Goal: Task Accomplishment & Management: Complete application form

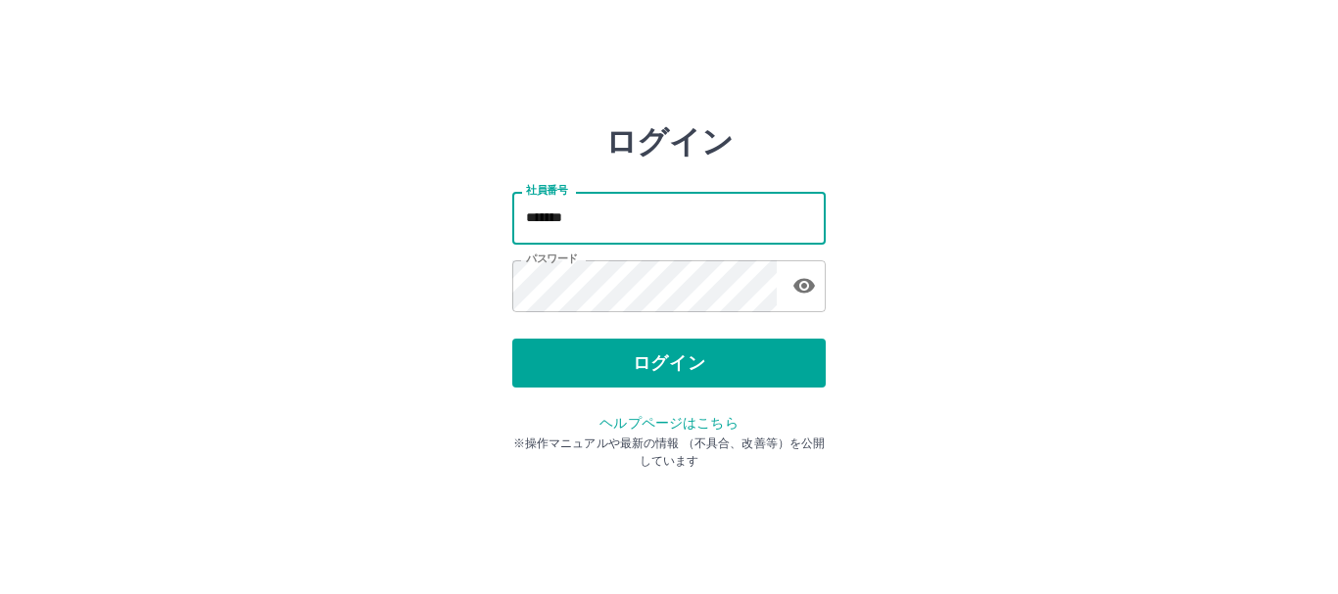
click at [694, 226] on input "*******" at bounding box center [668, 218] width 313 height 52
type input "*******"
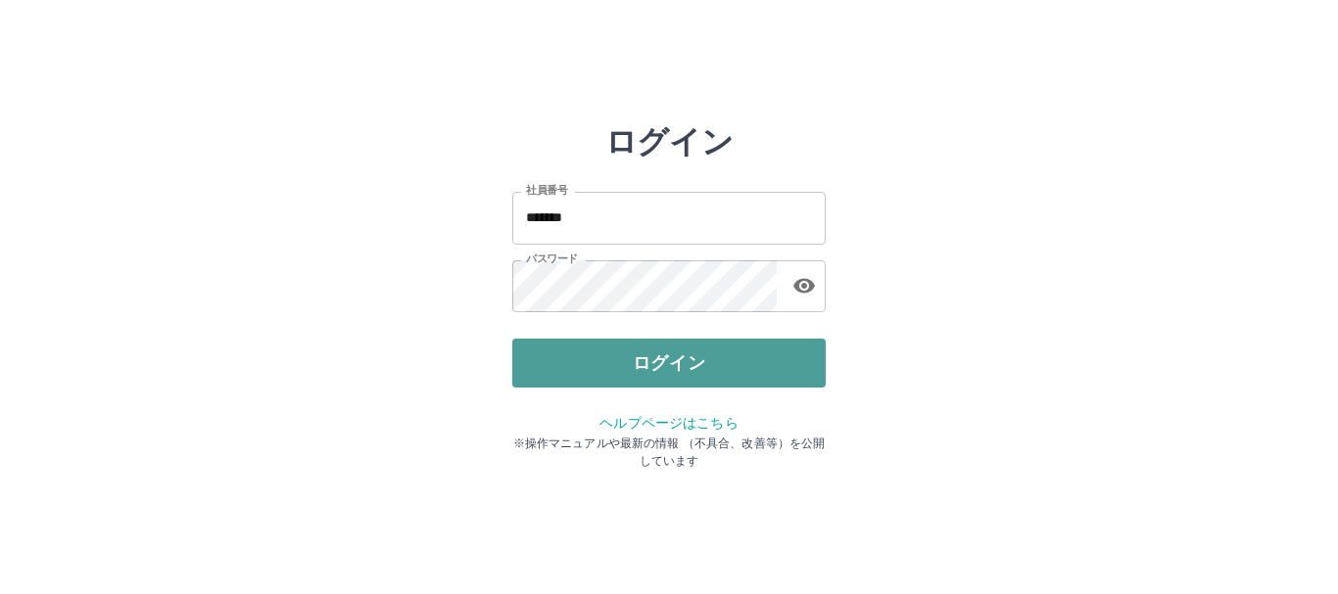
click at [687, 373] on button "ログイン" at bounding box center [668, 363] width 313 height 49
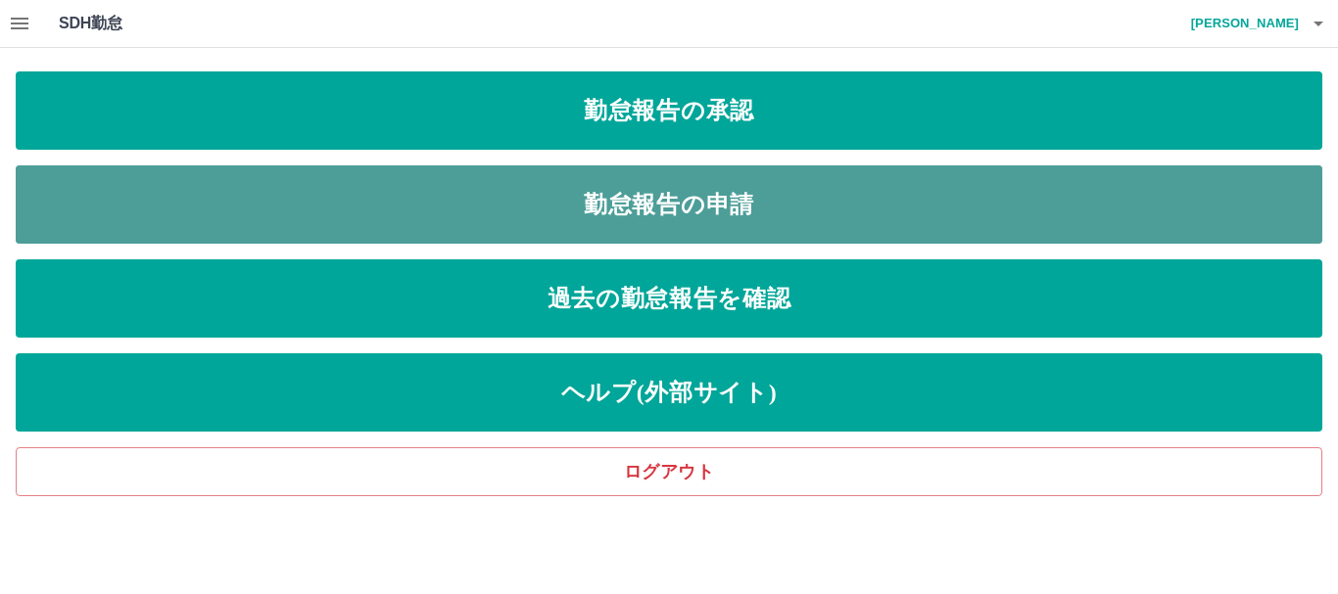
click at [716, 215] on link "勤怠報告の申請" at bounding box center [669, 205] width 1306 height 78
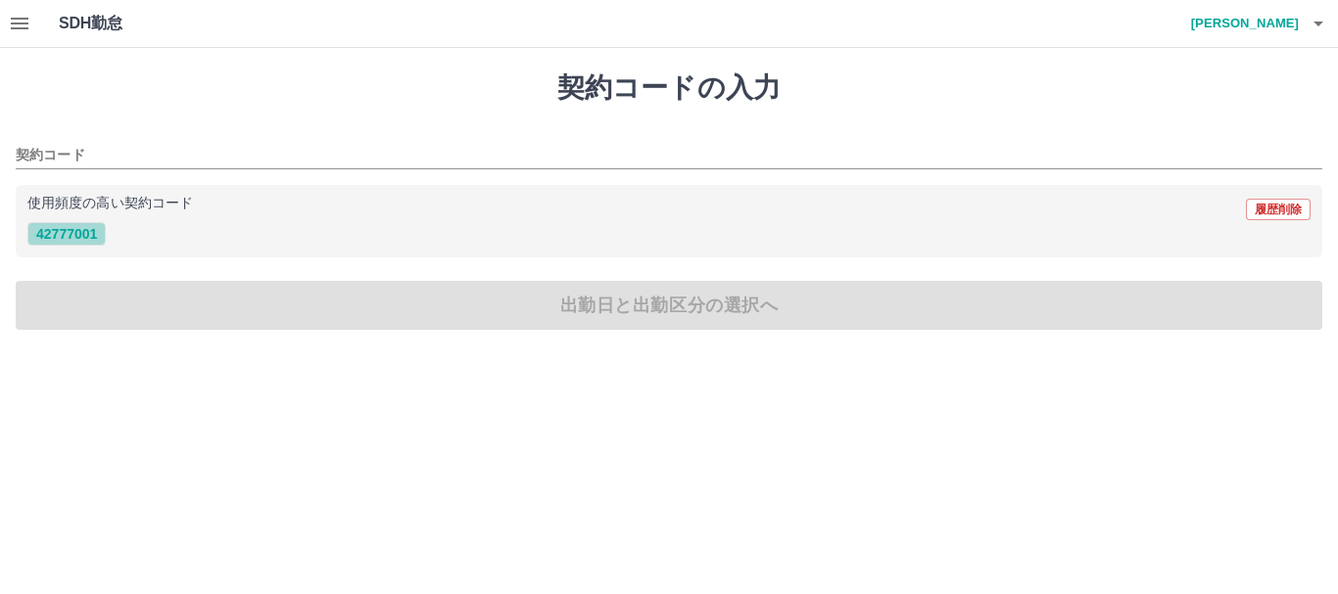
click at [73, 233] on button "42777001" at bounding box center [66, 234] width 78 height 24
type input "********"
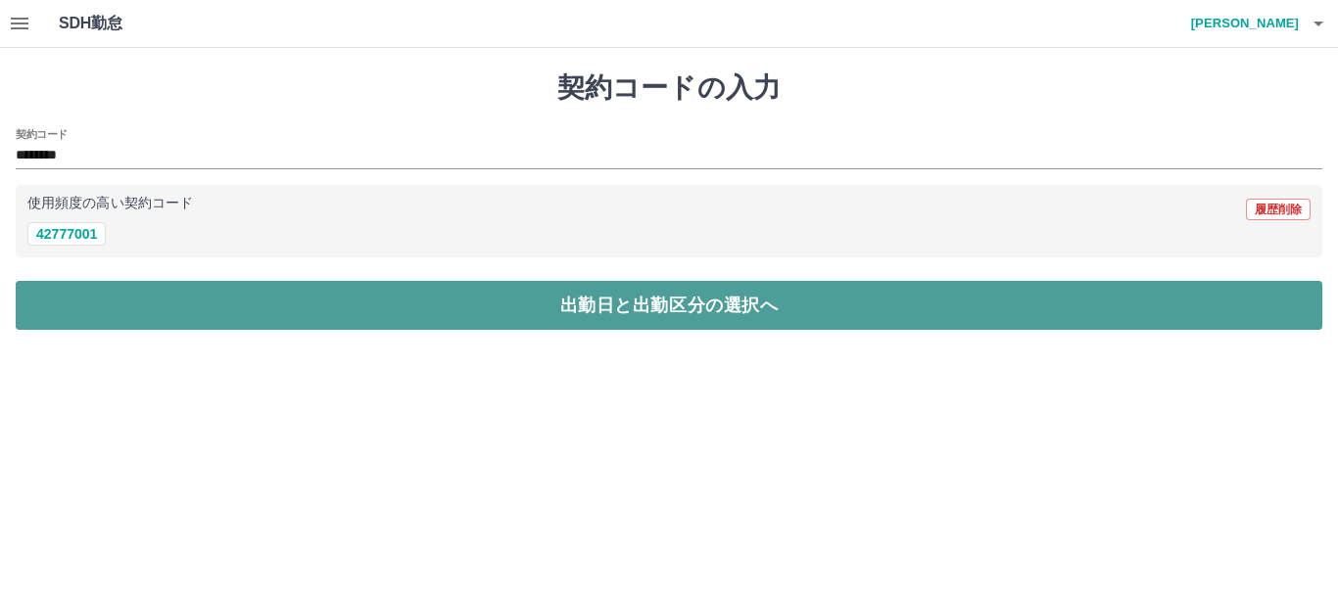
click at [91, 293] on button "出勤日と出勤区分の選択へ" at bounding box center [669, 305] width 1306 height 49
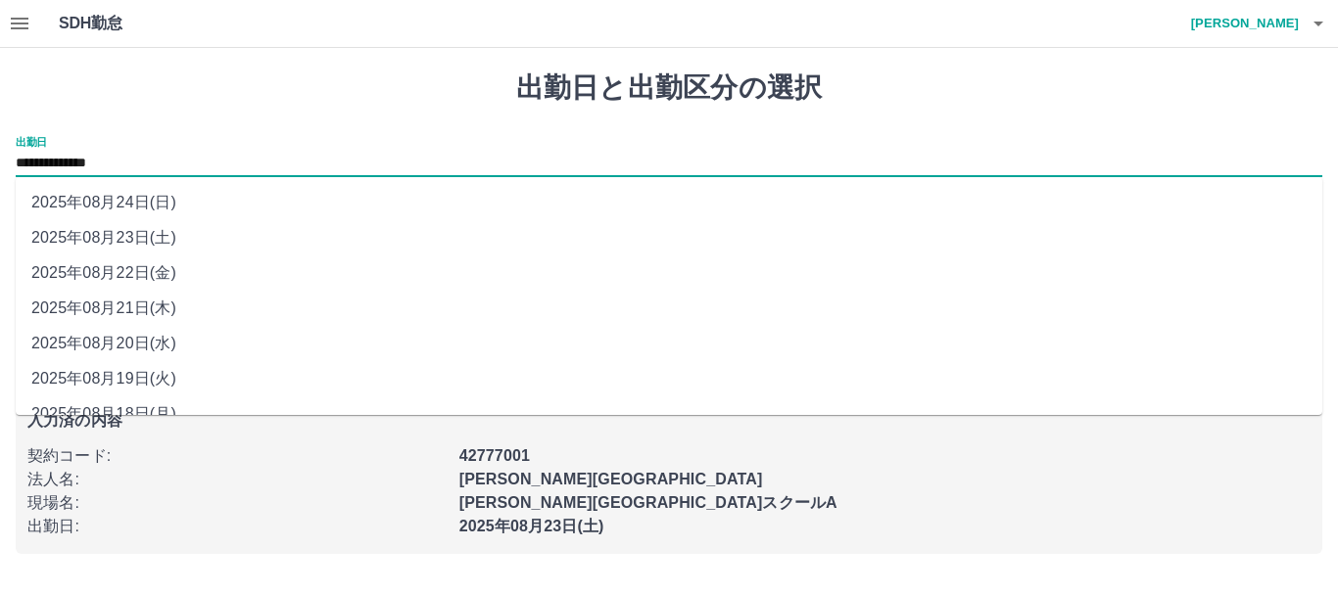
click at [169, 159] on input "**********" at bounding box center [669, 164] width 1306 height 24
click at [153, 263] on li "2025年08月22日(金)" at bounding box center [669, 273] width 1306 height 35
type input "**********"
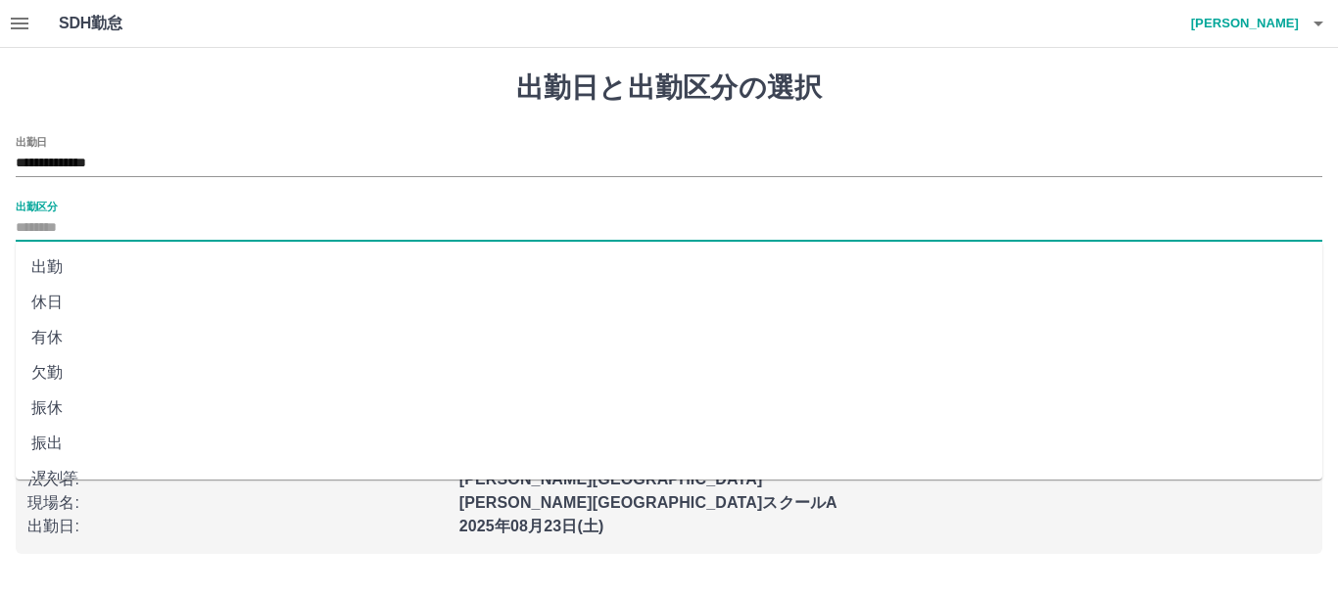
click at [155, 230] on input "出勤区分" at bounding box center [669, 228] width 1306 height 24
click at [150, 260] on li "出勤" at bounding box center [669, 267] width 1306 height 35
type input "**"
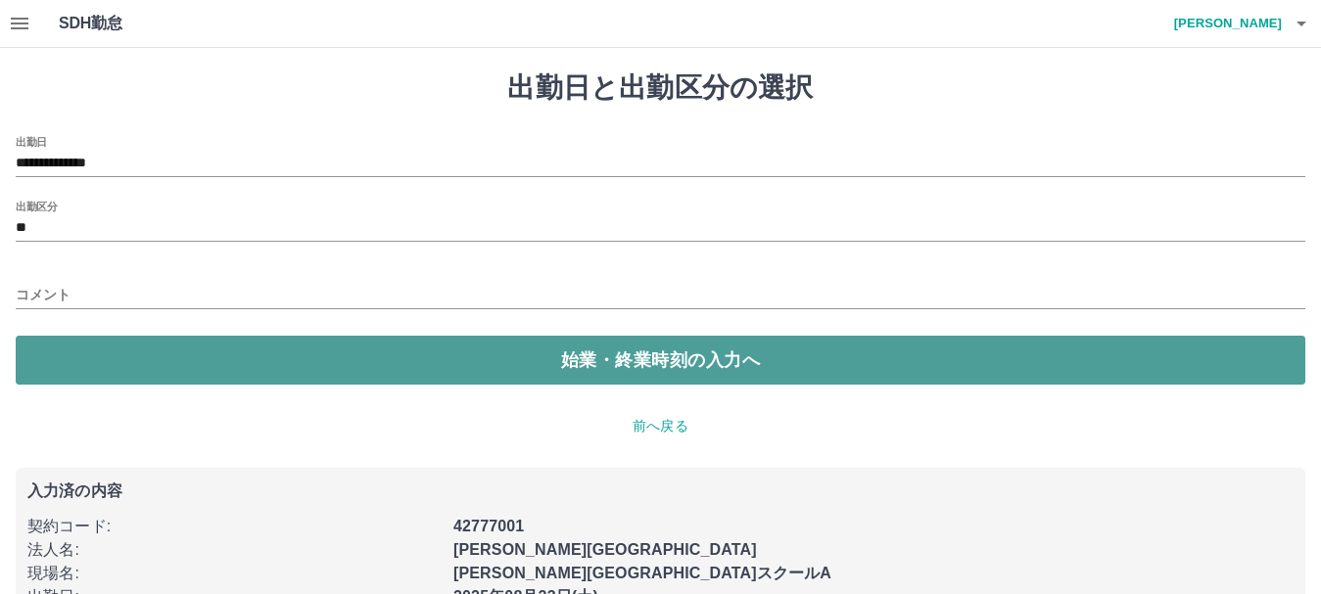
click at [144, 353] on button "始業・終業時刻の入力へ" at bounding box center [661, 360] width 1290 height 49
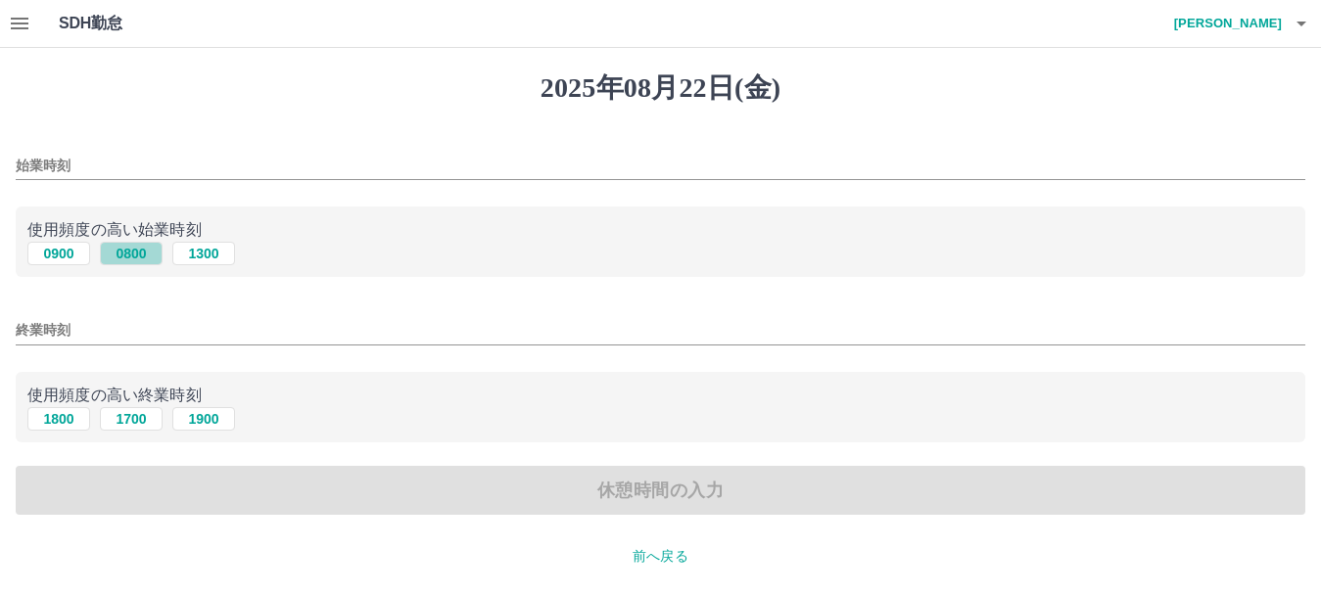
click at [128, 253] on button "0800" at bounding box center [131, 254] width 63 height 24
type input "****"
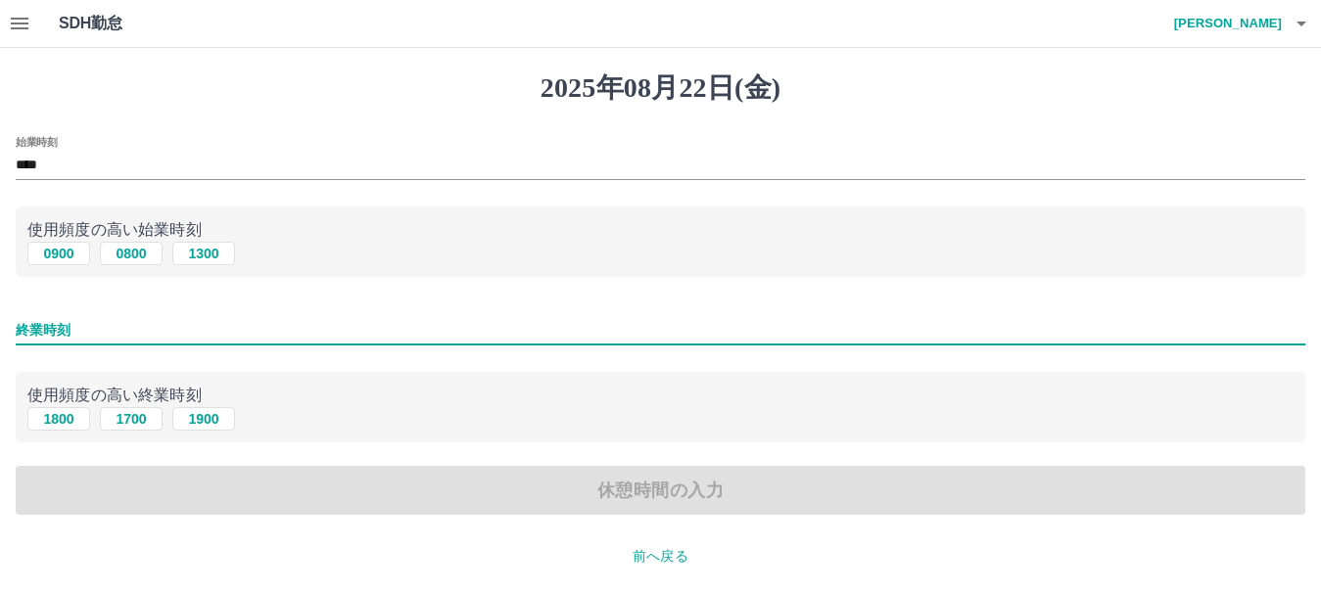
click at [164, 337] on input "終業時刻" at bounding box center [661, 330] width 1290 height 28
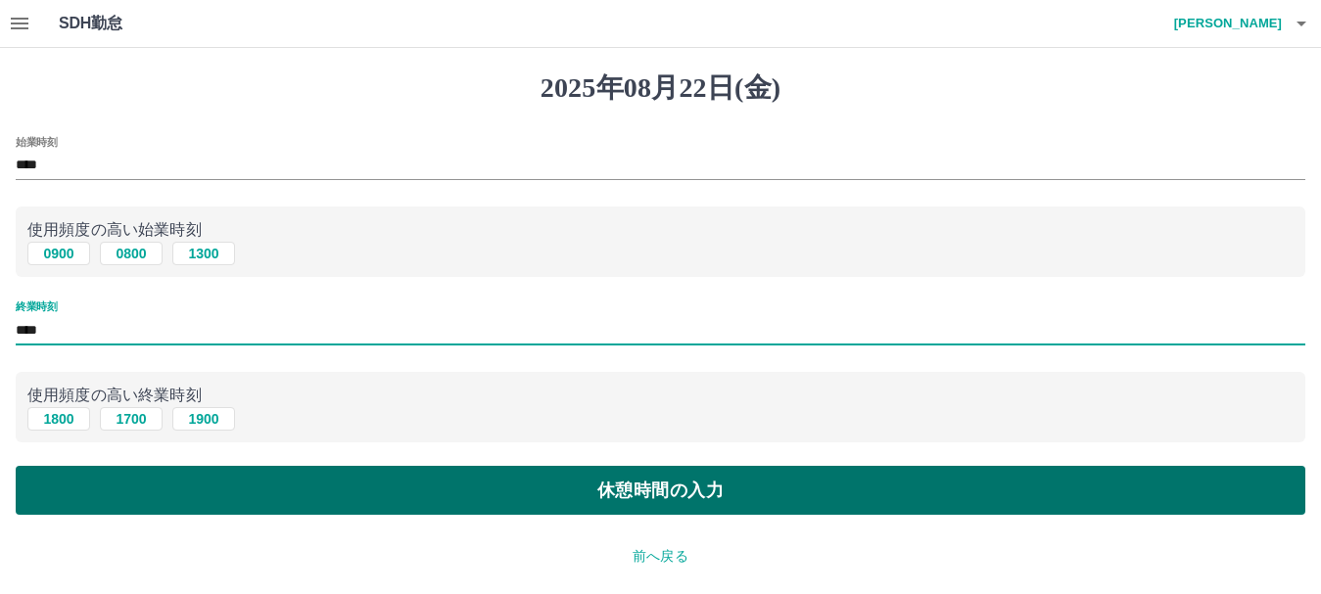
type input "****"
click at [381, 484] on button "休憩時間の入力" at bounding box center [661, 490] width 1290 height 49
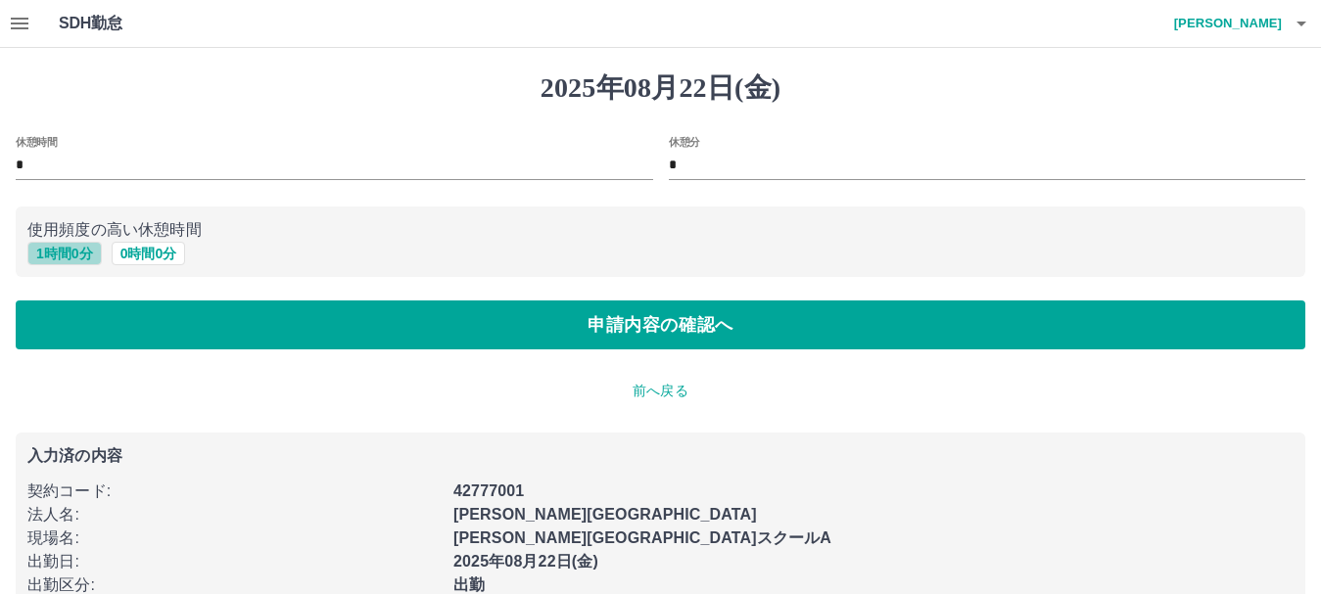
click at [80, 259] on button "1 時間 0 分" at bounding box center [64, 254] width 74 height 24
type input "*"
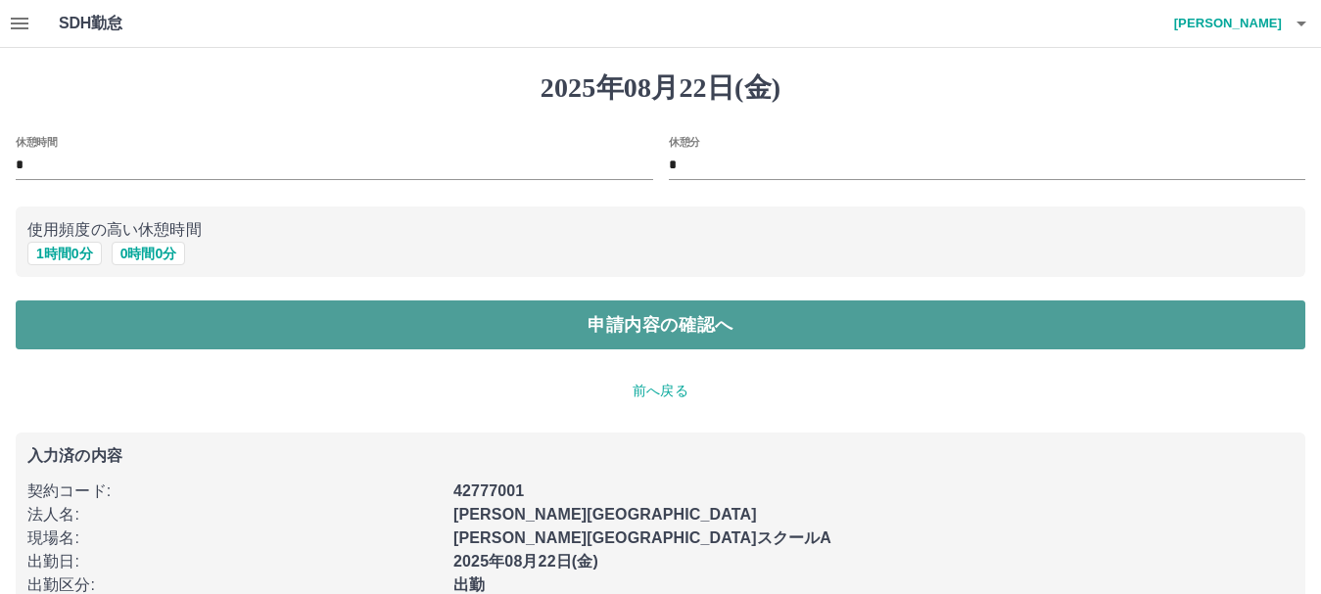
click at [361, 334] on button "申請内容の確認へ" at bounding box center [661, 325] width 1290 height 49
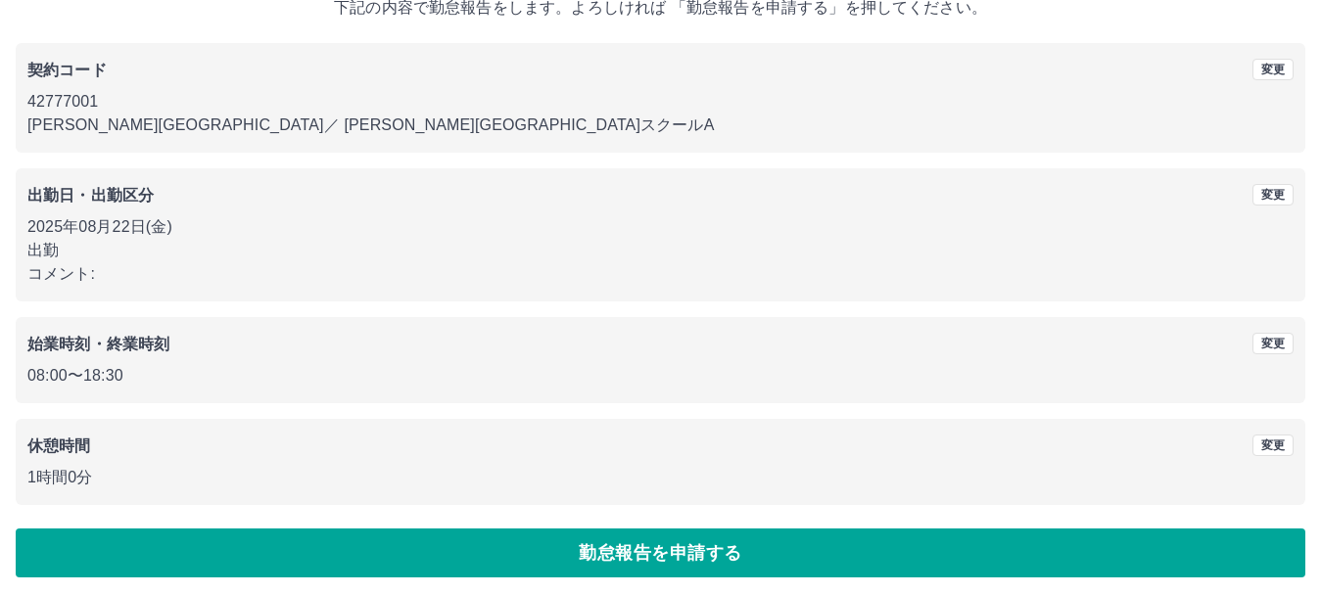
scroll to position [139, 0]
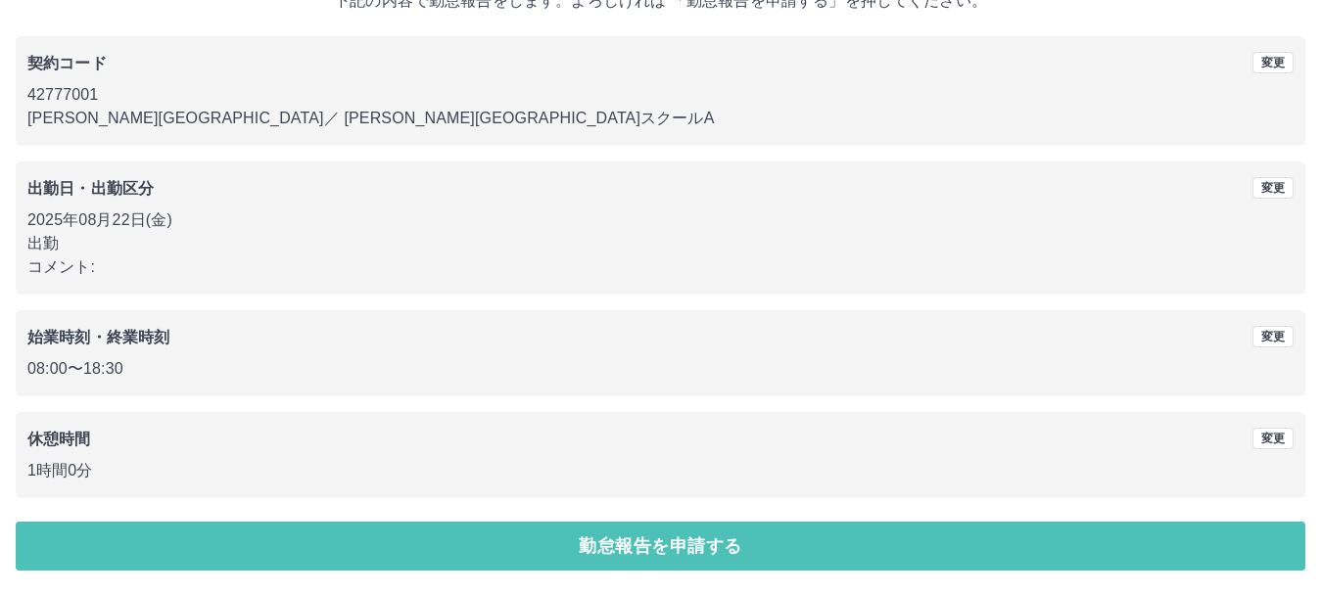
click at [767, 533] on button "勤怠報告を申請する" at bounding box center [661, 546] width 1290 height 49
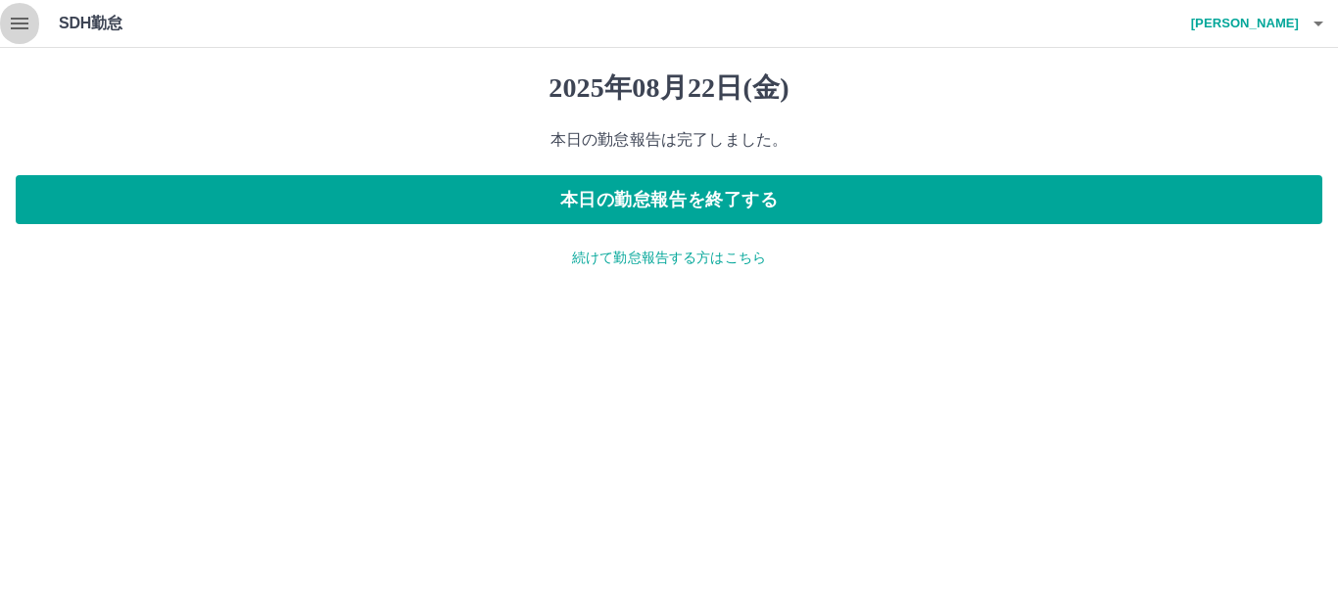
click at [23, 24] on icon "button" at bounding box center [20, 24] width 18 height 12
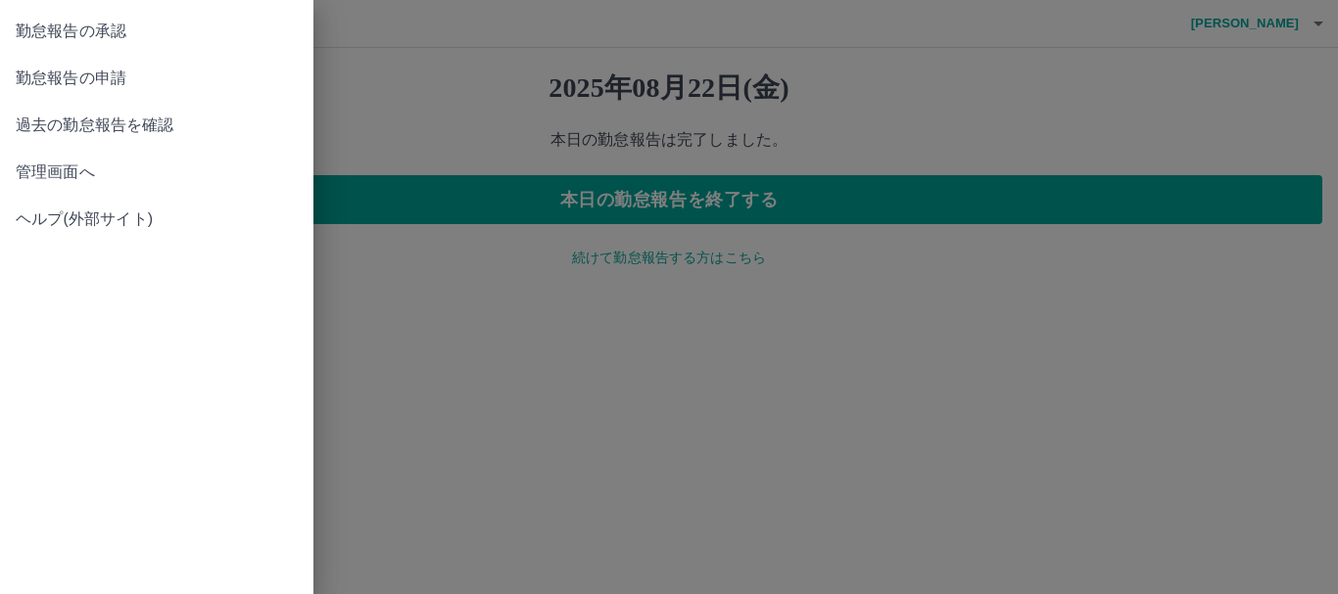
click at [257, 35] on span "勤怠報告の承認" at bounding box center [157, 32] width 282 height 24
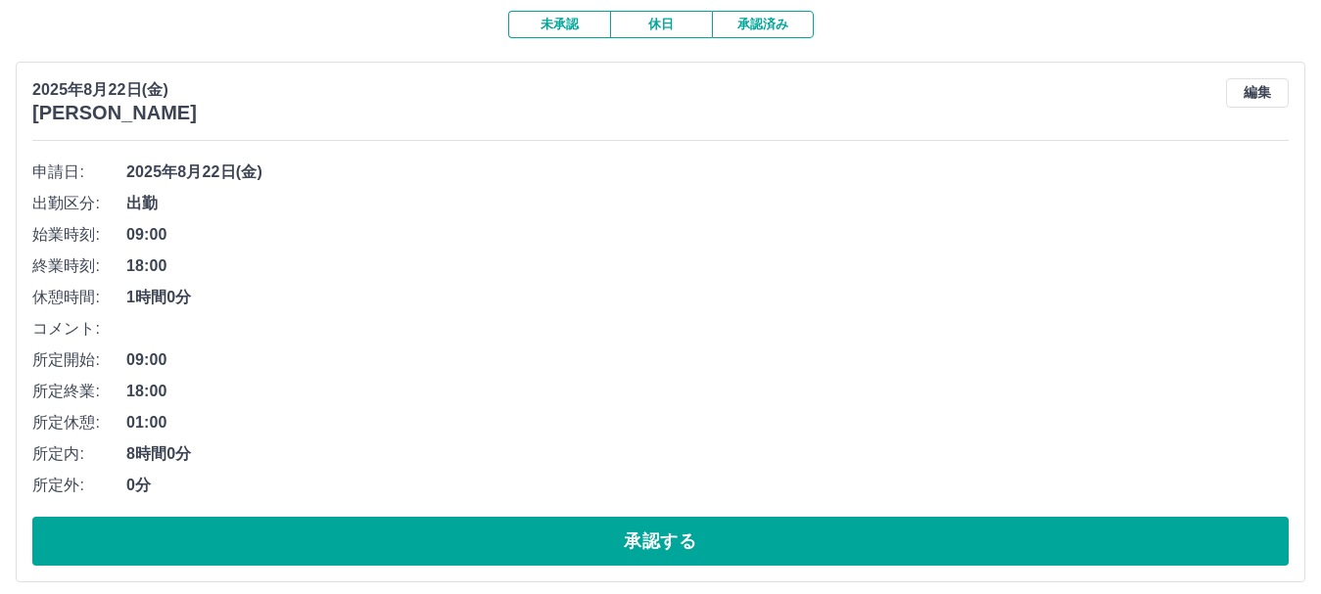
scroll to position [196, 0]
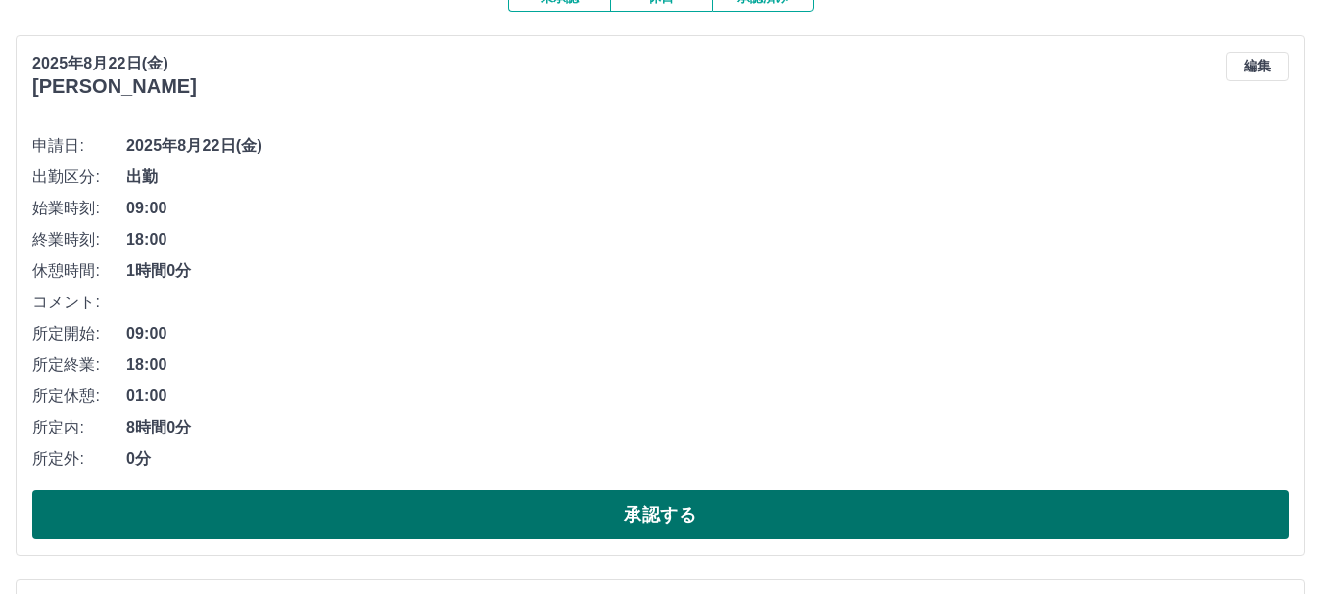
click at [981, 519] on button "承認する" at bounding box center [660, 515] width 1256 height 49
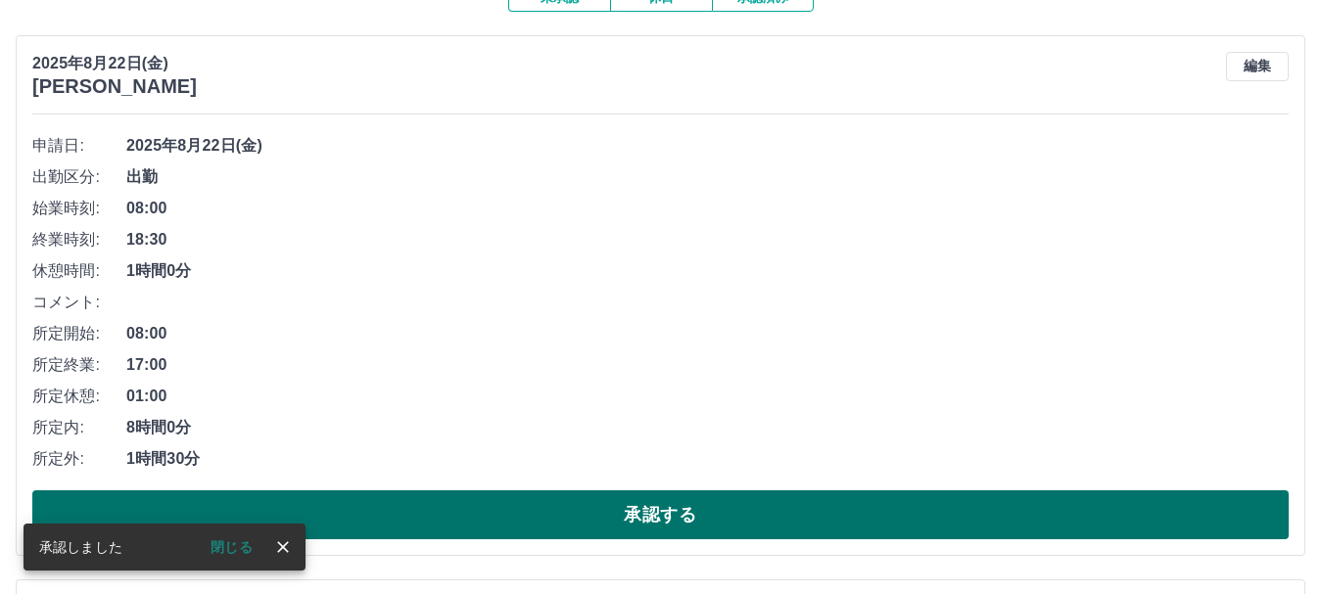
click at [991, 517] on button "承認する" at bounding box center [660, 515] width 1256 height 49
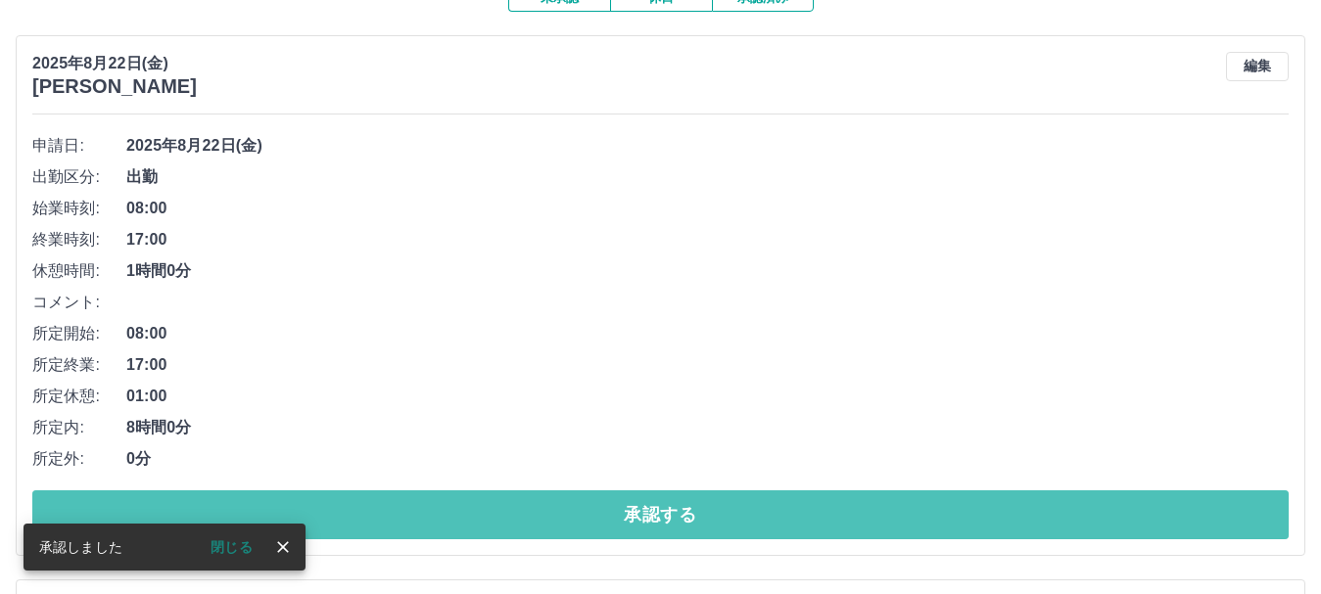
click at [991, 517] on button "承認する" at bounding box center [660, 515] width 1256 height 49
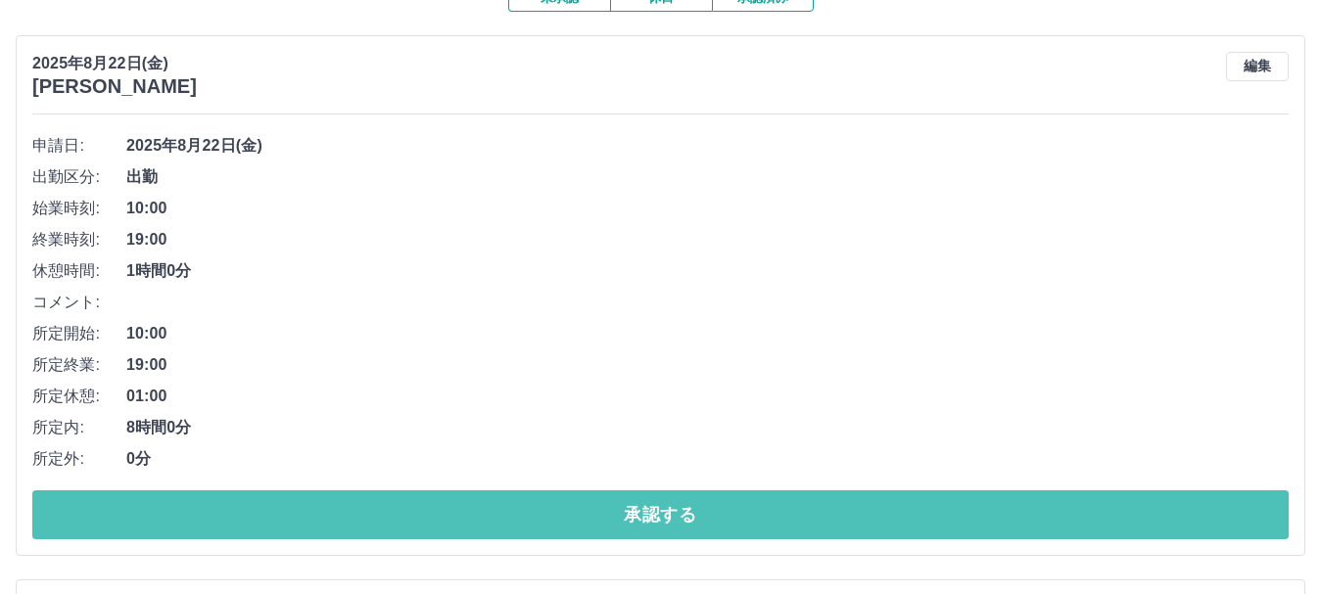
click at [991, 517] on button "承認する" at bounding box center [660, 515] width 1256 height 49
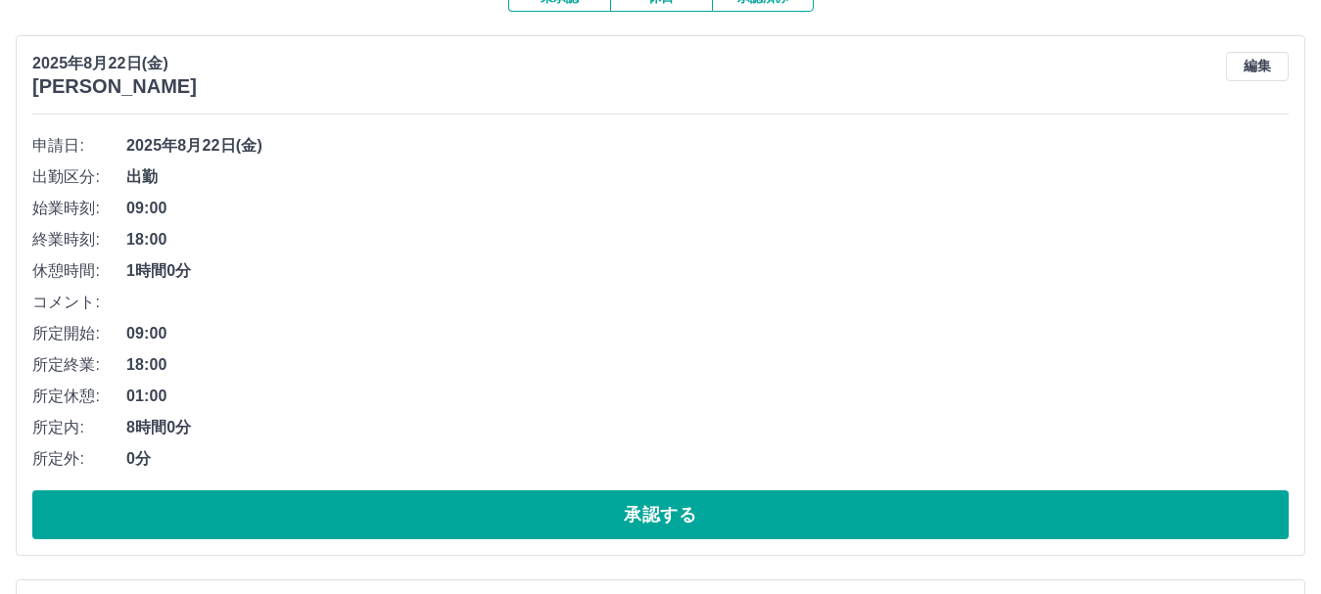
click at [991, 517] on button "承認する" at bounding box center [660, 515] width 1256 height 49
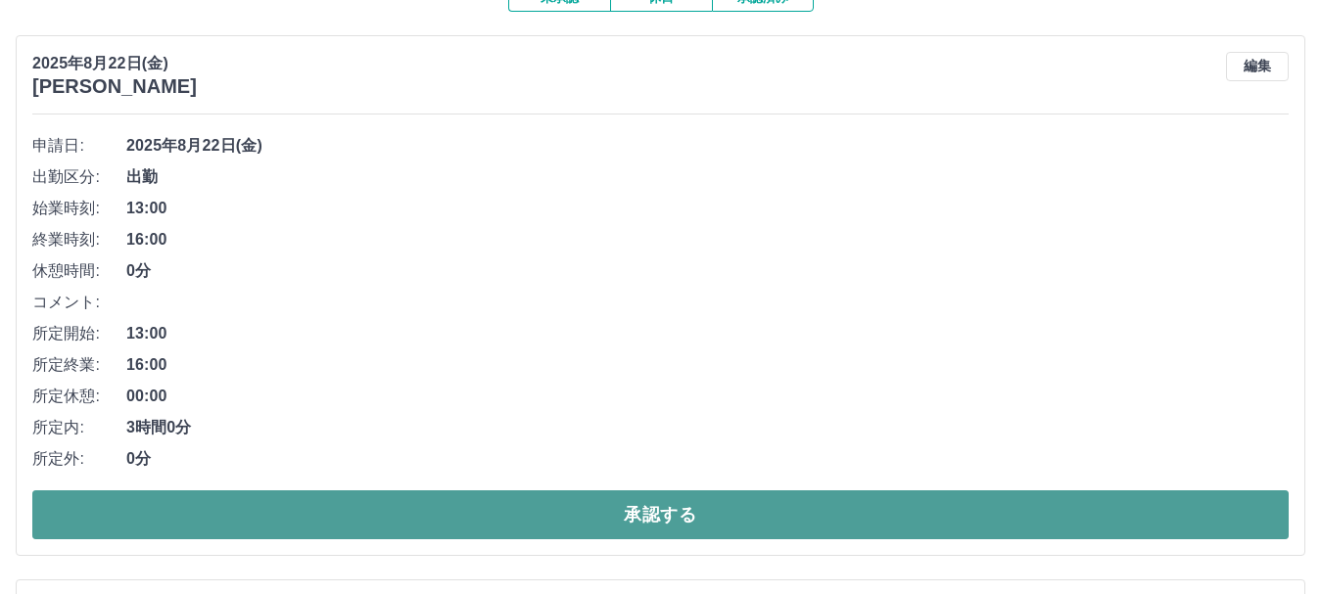
click at [990, 520] on button "承認する" at bounding box center [660, 515] width 1256 height 49
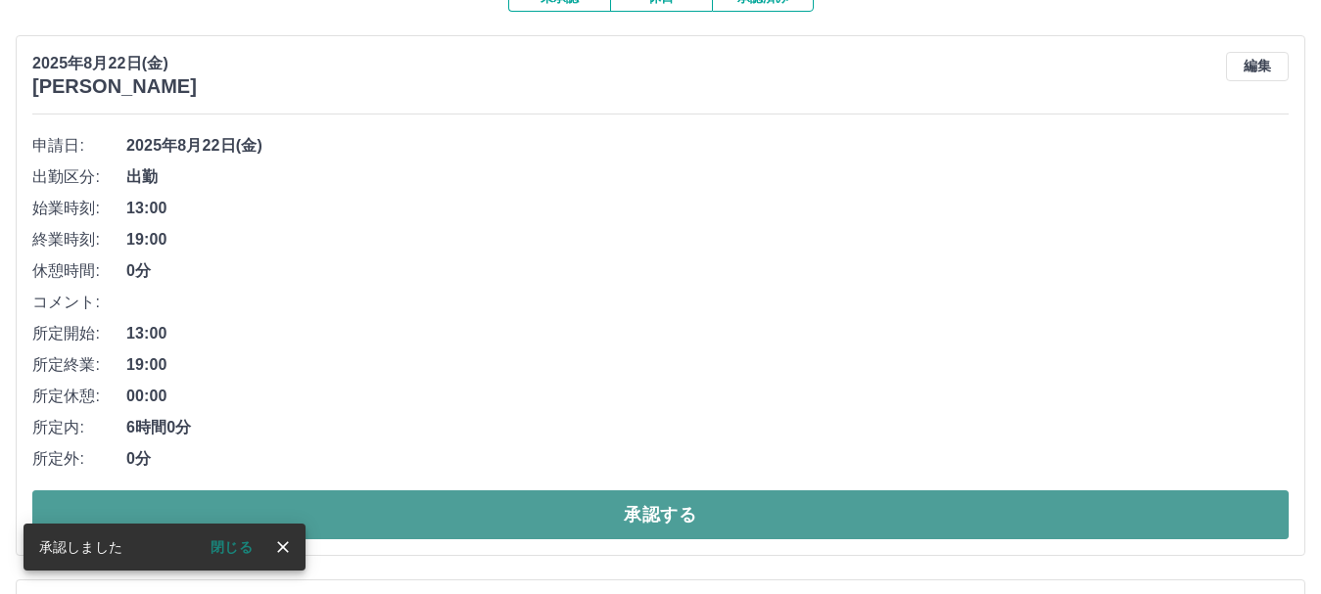
click at [979, 518] on button "承認する" at bounding box center [660, 515] width 1256 height 49
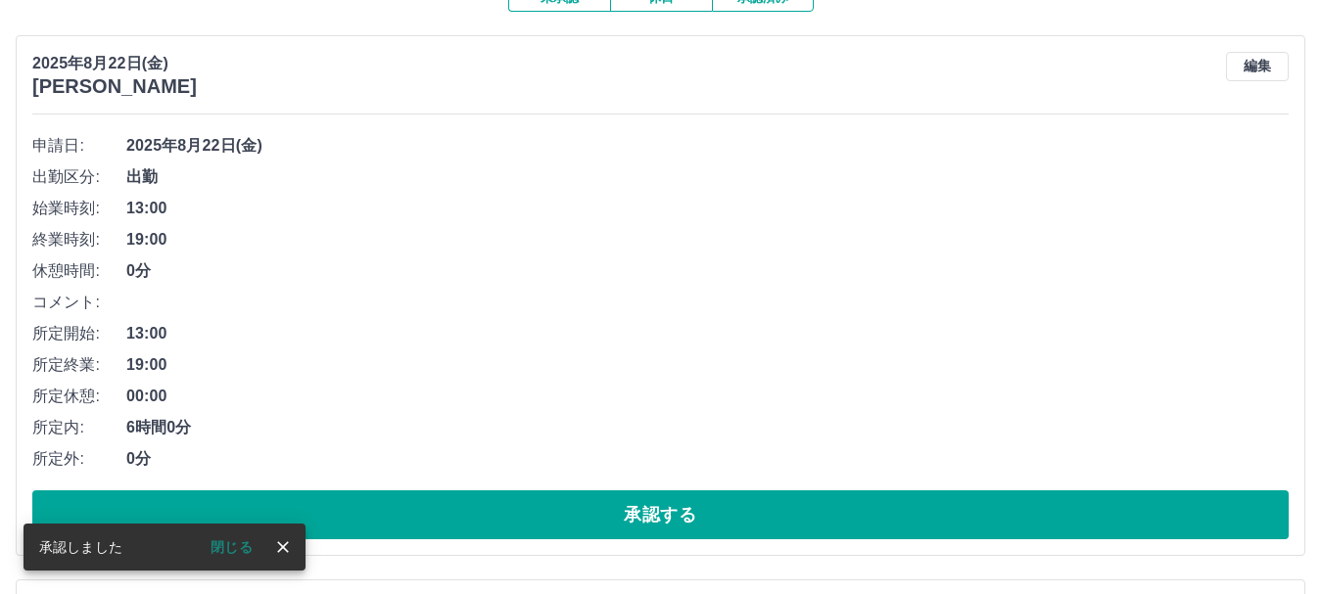
click at [979, 519] on button "承認する" at bounding box center [660, 515] width 1256 height 49
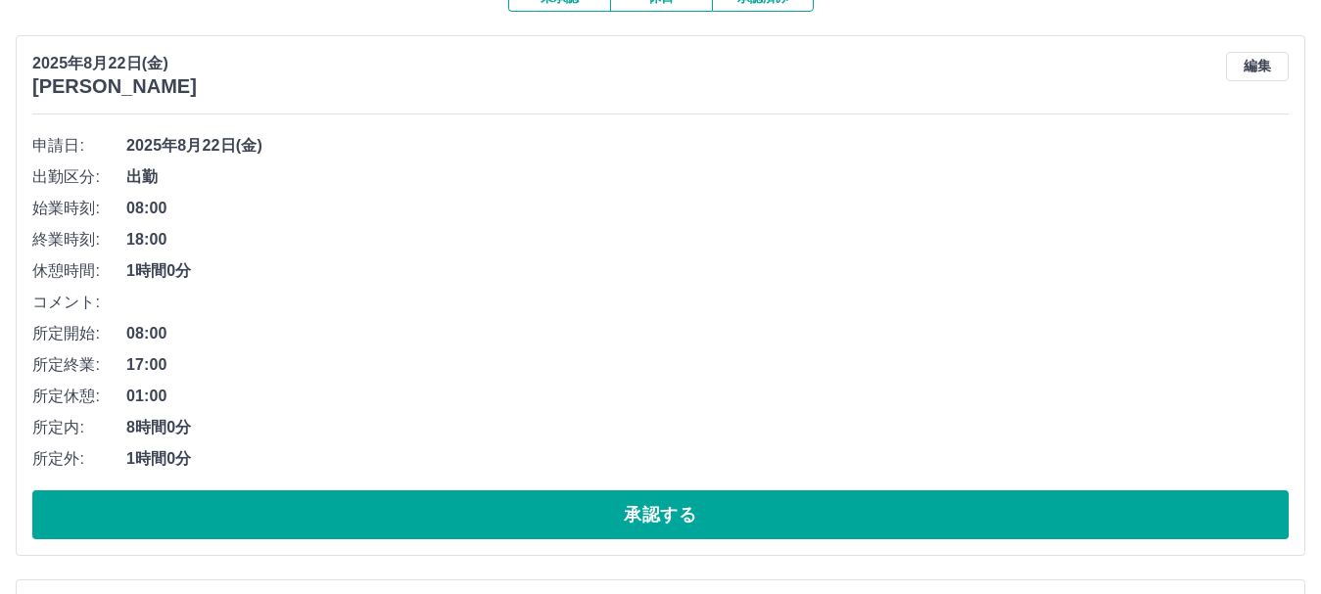
click at [979, 522] on button "承認する" at bounding box center [660, 515] width 1256 height 49
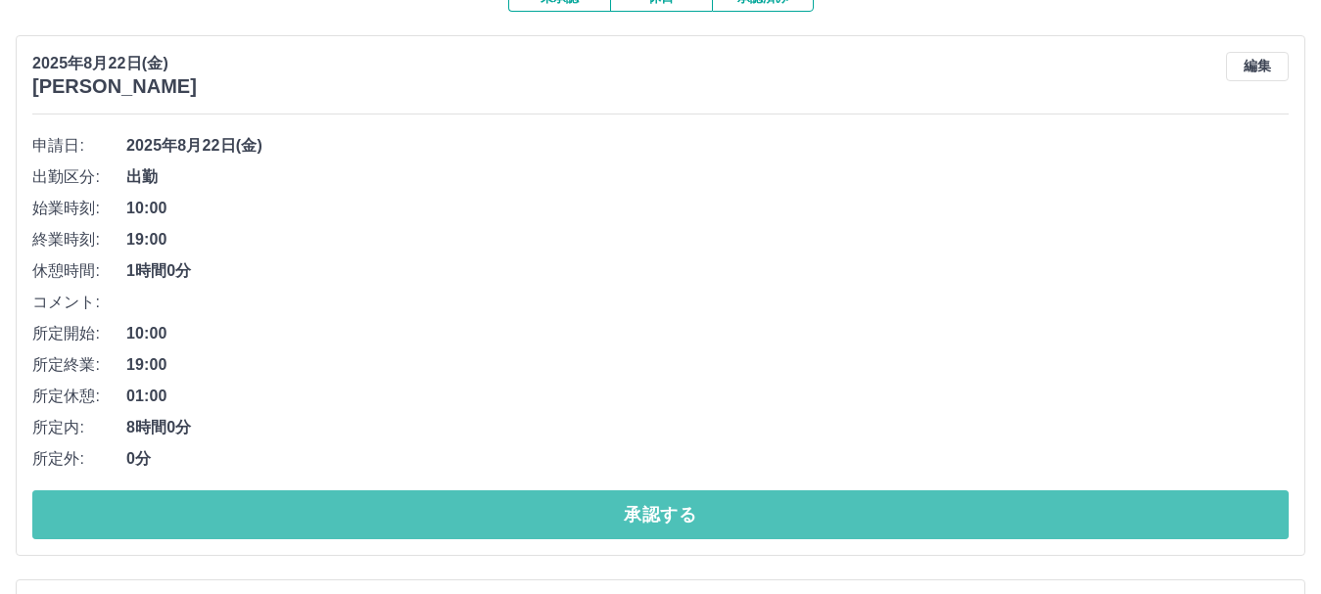
click at [979, 523] on button "承認する" at bounding box center [660, 515] width 1256 height 49
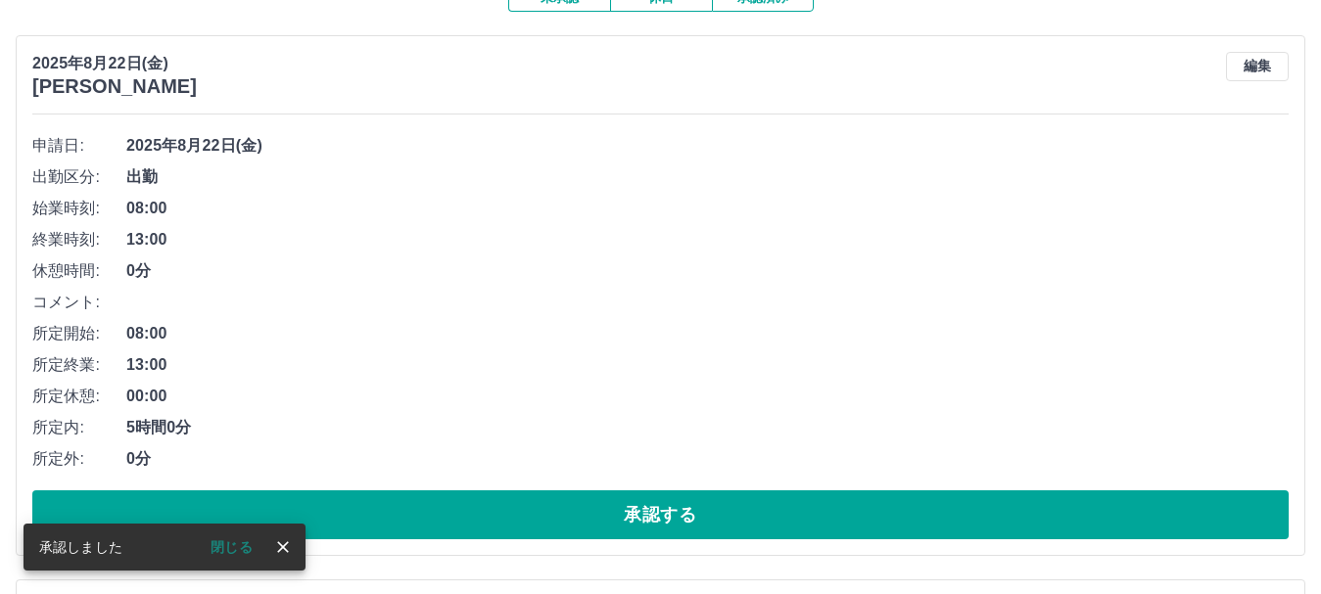
click at [977, 523] on button "承認する" at bounding box center [660, 515] width 1256 height 49
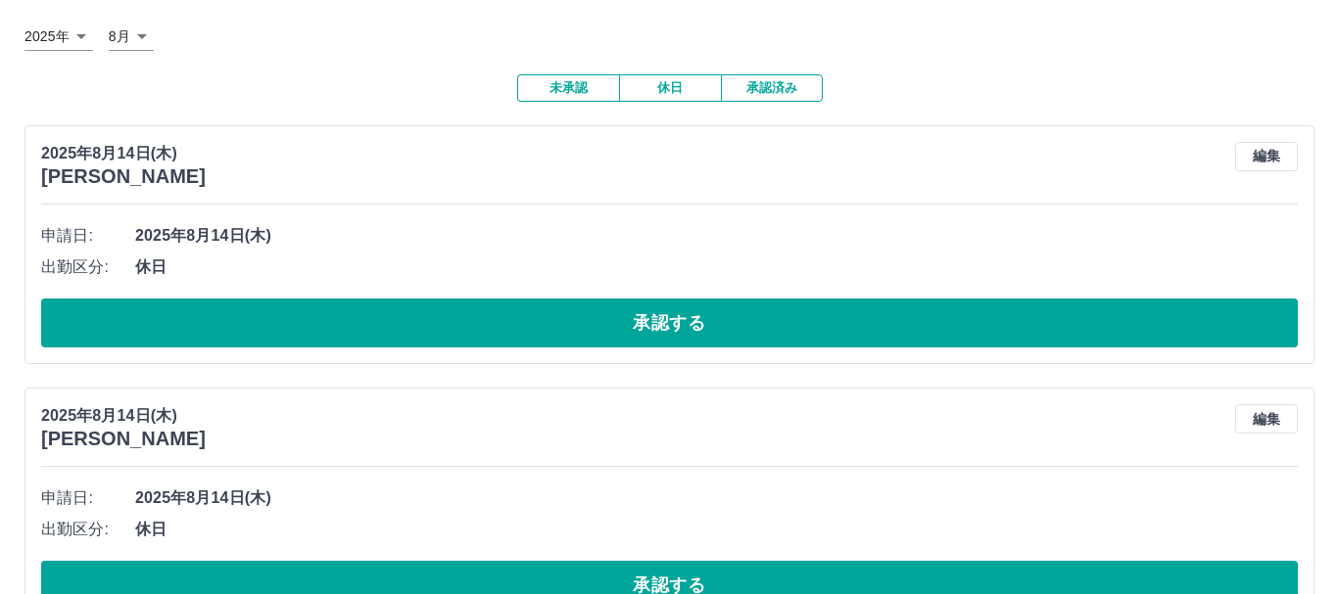
scroll to position [0, 0]
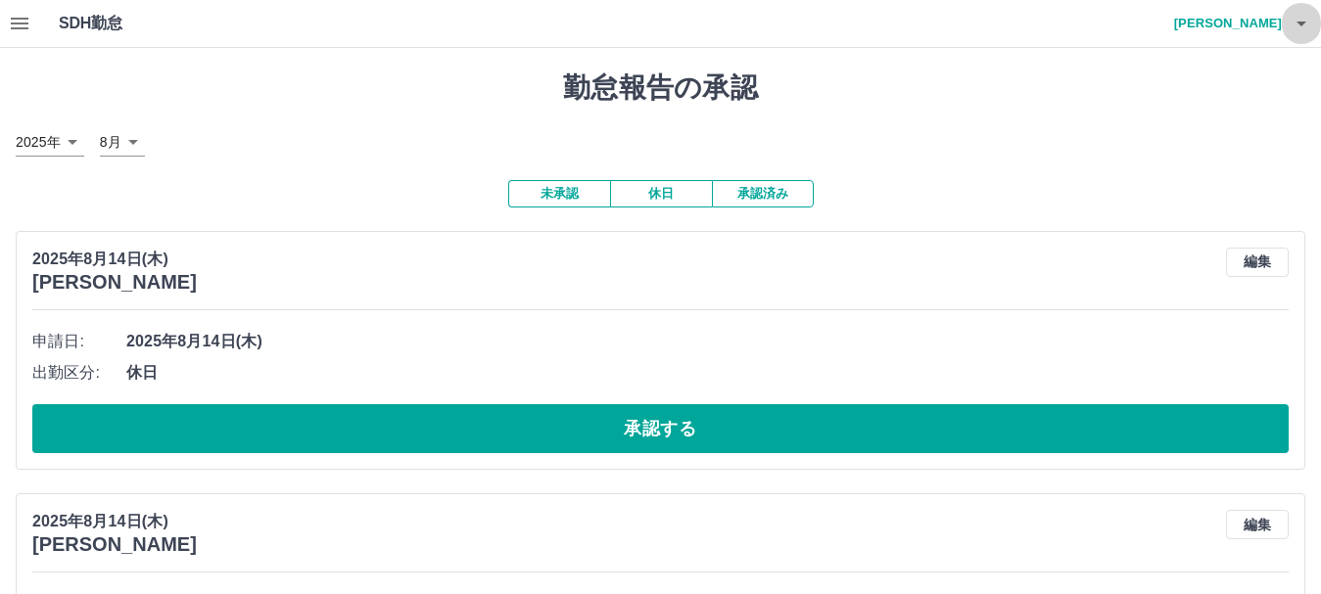
click at [1302, 24] on icon "button" at bounding box center [1302, 24] width 10 height 5
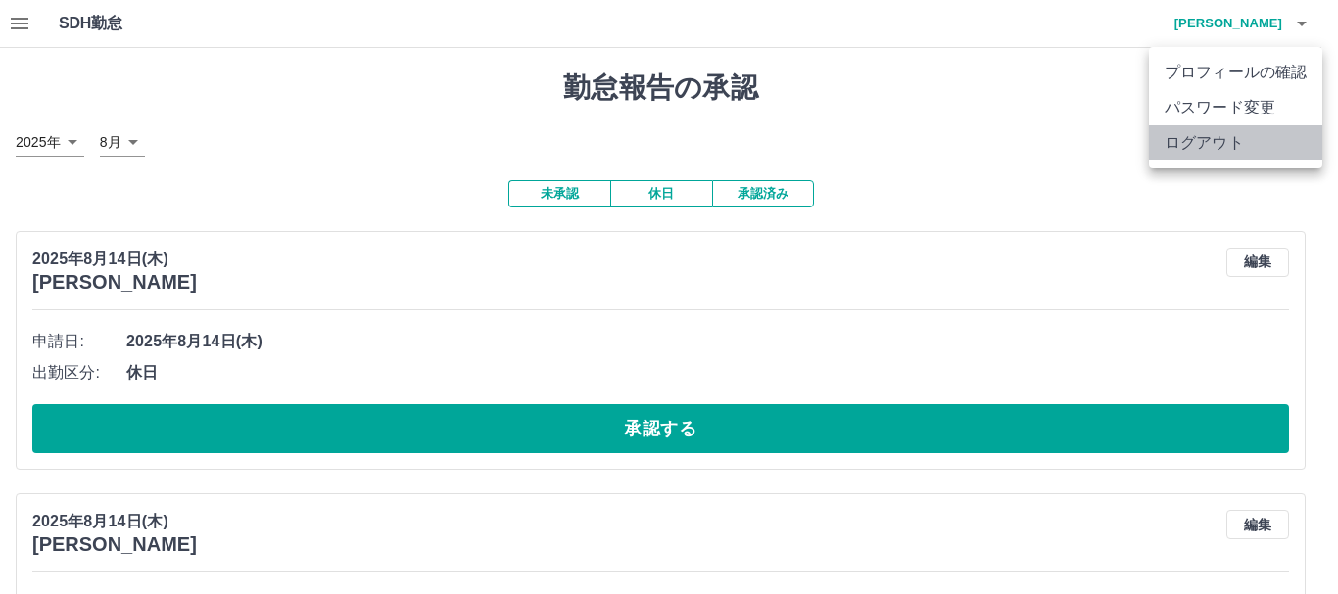
click at [1190, 139] on li "ログアウト" at bounding box center [1235, 142] width 173 height 35
